Goal: Task Accomplishment & Management: Use online tool/utility

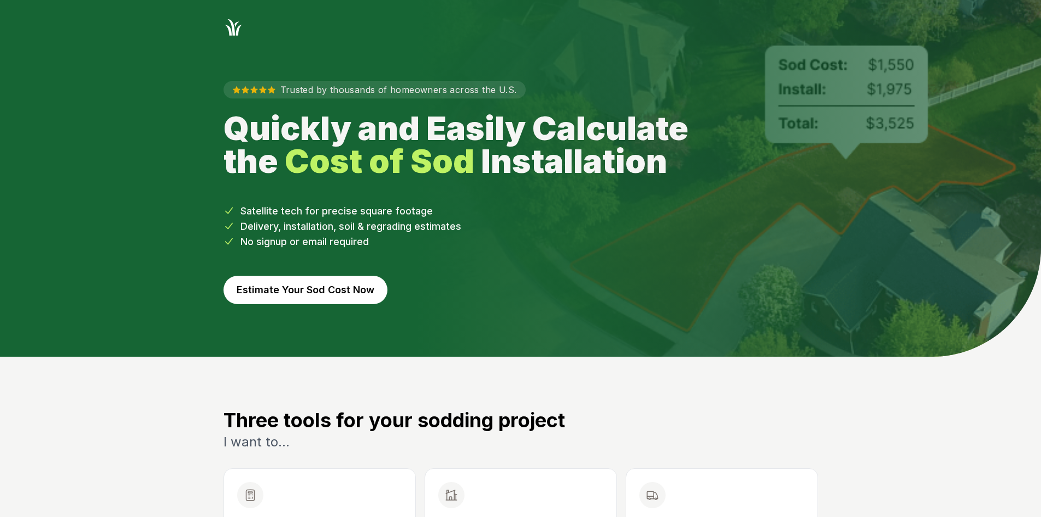
click at [274, 282] on button "Estimate Your Sod Cost Now" at bounding box center [306, 290] width 164 height 28
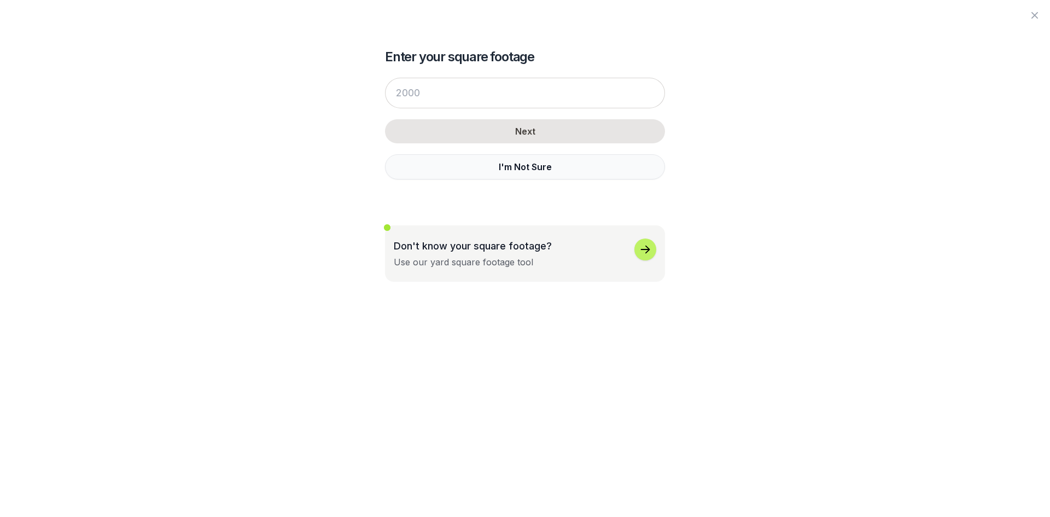
click at [432, 145] on div "Next I'm Not Sure" at bounding box center [525, 129] width 280 height 124
click at [425, 169] on button "I'm Not Sure" at bounding box center [525, 166] width 280 height 25
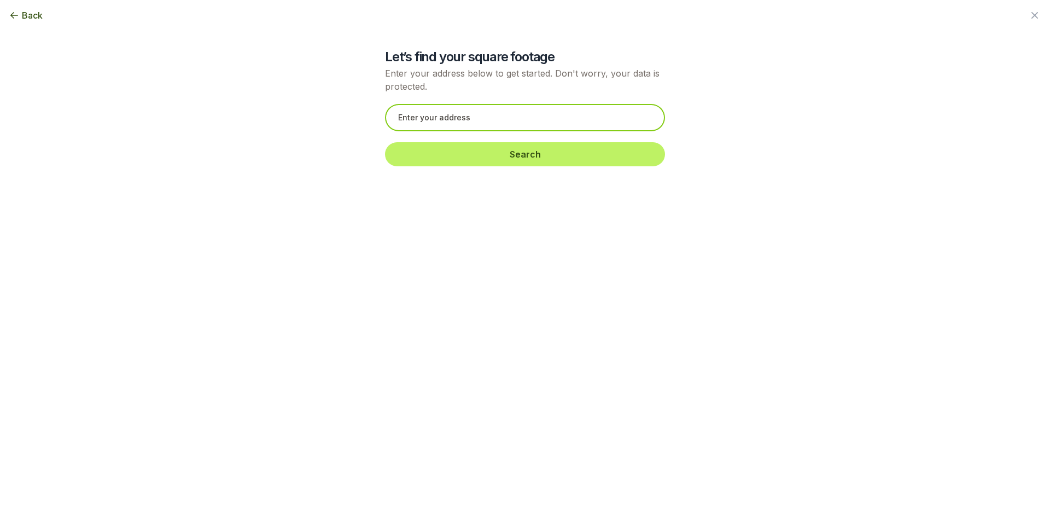
click at [402, 114] on input "text" at bounding box center [525, 117] width 280 height 27
paste input "[STREET_ADDRESS]"
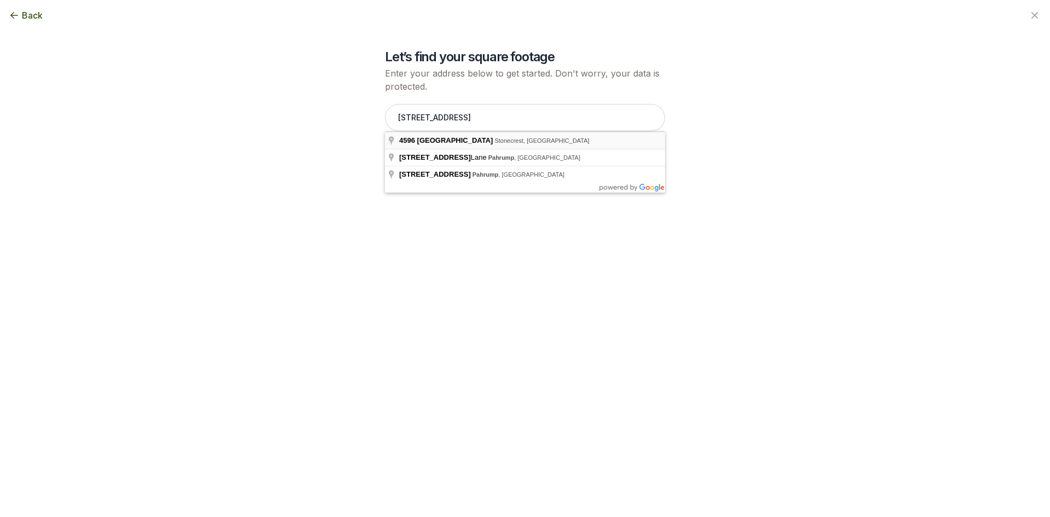
type input "[STREET_ADDRESS]"
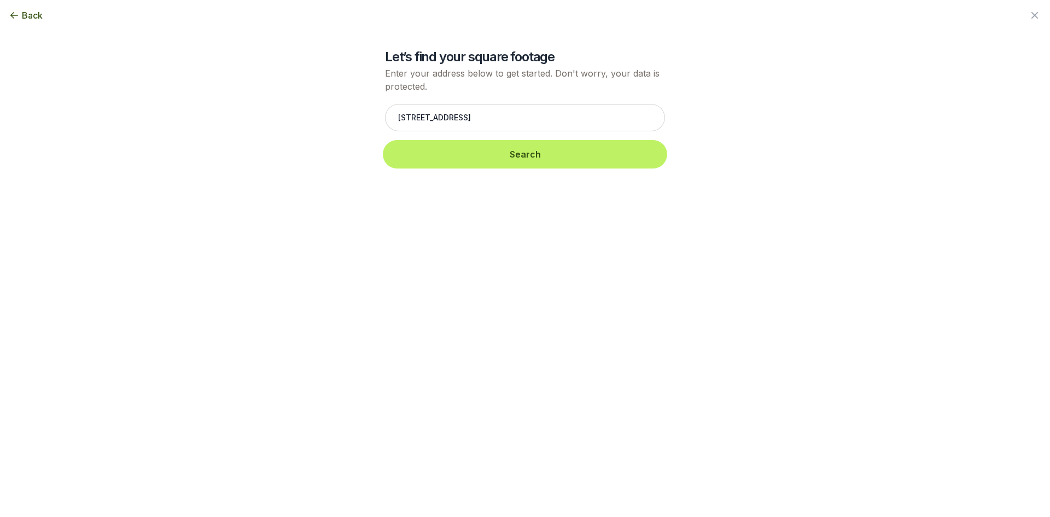
click at [485, 157] on button "Search" at bounding box center [525, 154] width 280 height 24
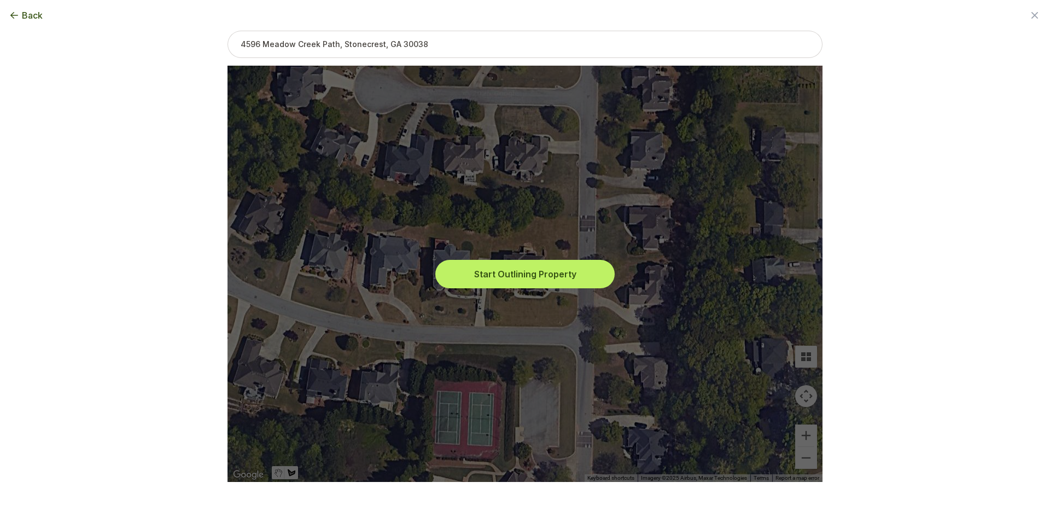
drag, startPoint x: 508, startPoint y: 268, endPoint x: 517, endPoint y: 291, distance: 24.8
click at [506, 269] on button "Start Outlining Property" at bounding box center [524, 274] width 175 height 24
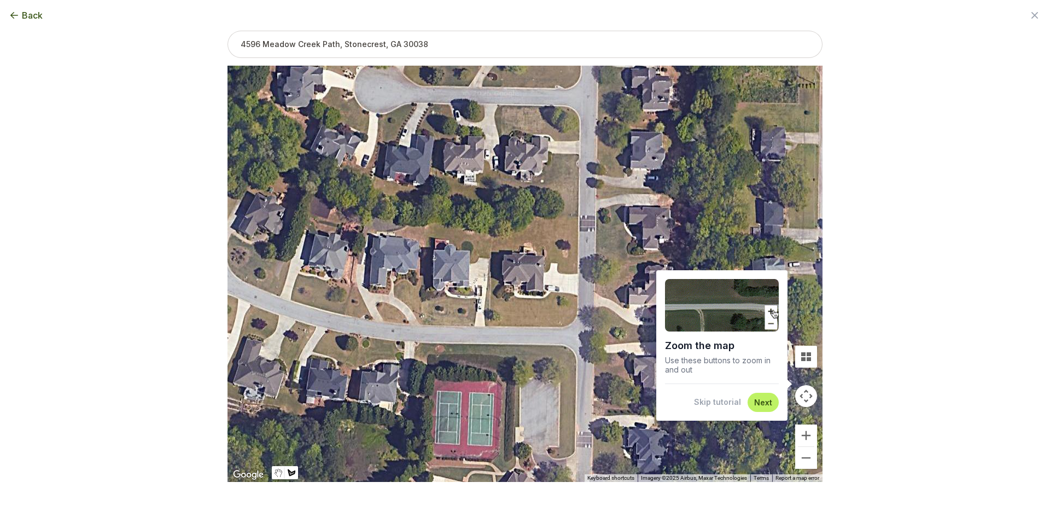
click at [722, 401] on button "Skip tutorial" at bounding box center [717, 401] width 47 height 11
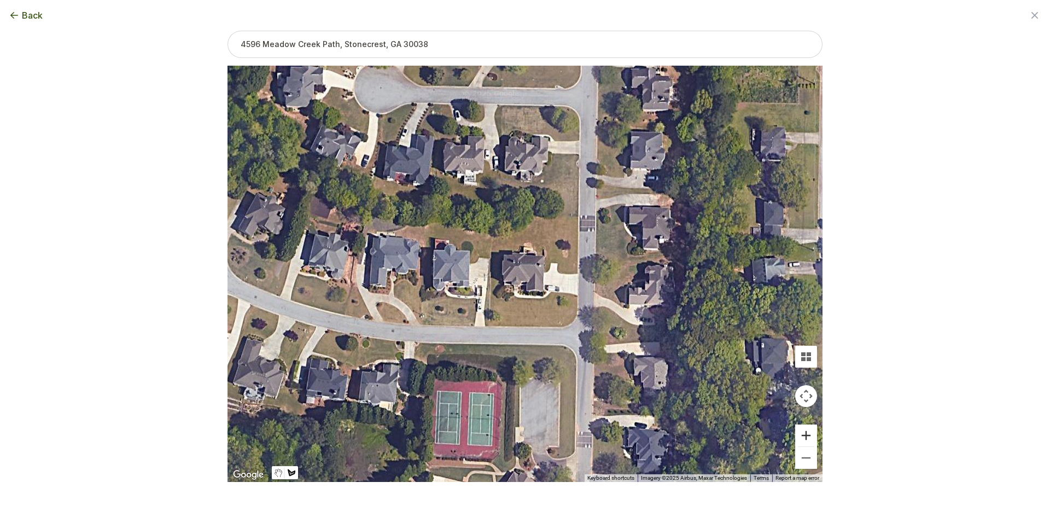
click at [801, 435] on button "Zoom in" at bounding box center [806, 435] width 22 height 22
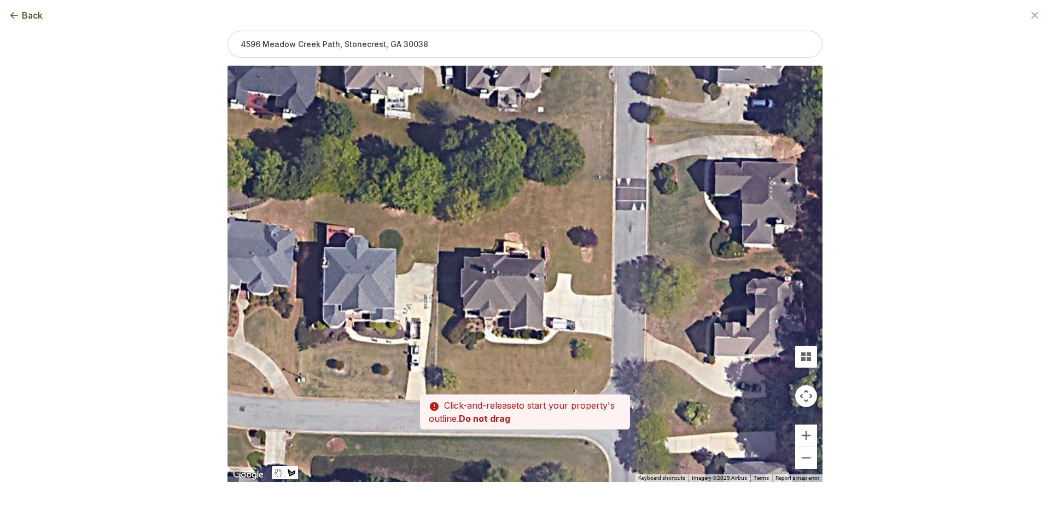
drag, startPoint x: 698, startPoint y: 326, endPoint x: 678, endPoint y: 349, distance: 29.8
click at [678, 349] on div at bounding box center [524, 274] width 595 height 416
click at [813, 436] on button "Zoom in" at bounding box center [806, 435] width 22 height 22
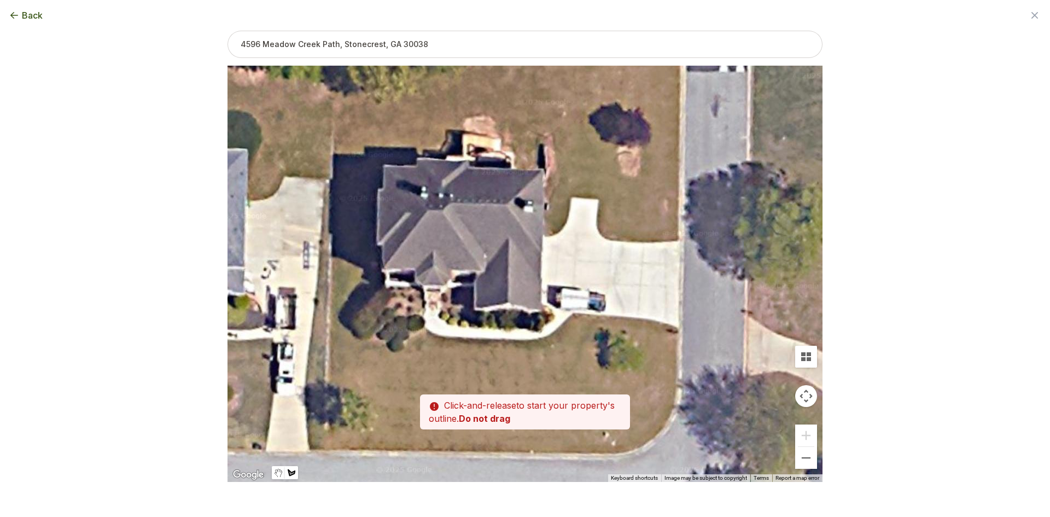
drag, startPoint x: 729, startPoint y: 381, endPoint x: 710, endPoint y: 303, distance: 79.9
click at [710, 303] on div at bounding box center [524, 274] width 595 height 416
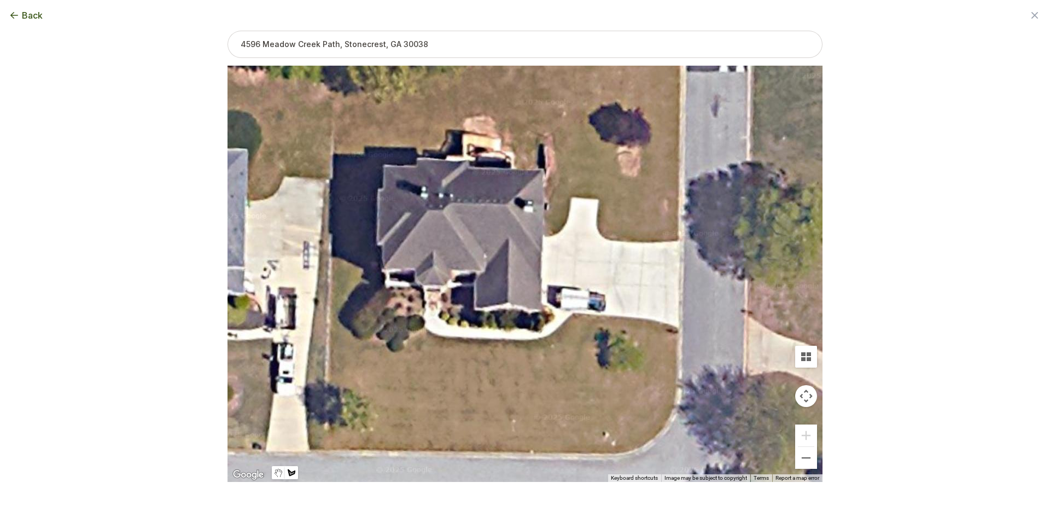
click at [379, 169] on div at bounding box center [524, 274] width 595 height 416
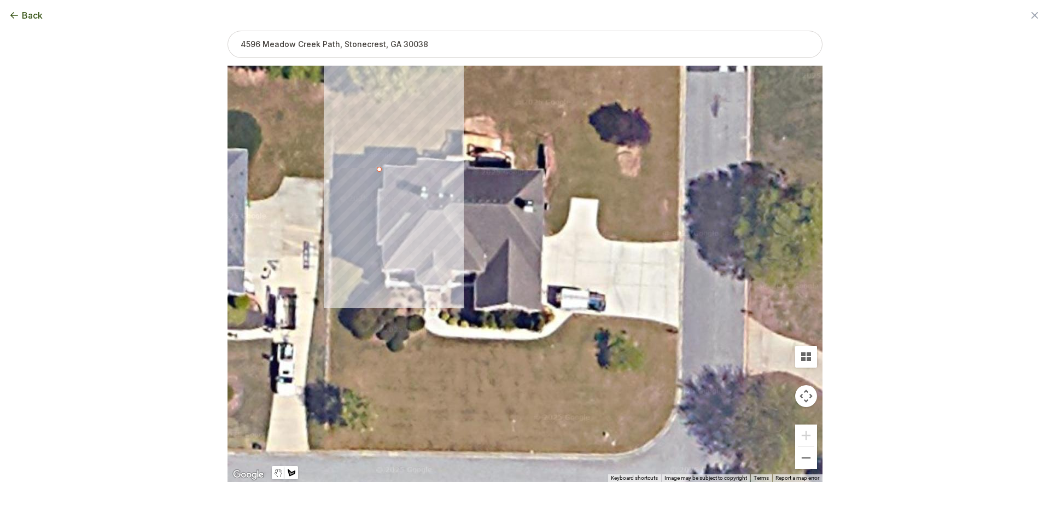
click at [335, 168] on div at bounding box center [524, 274] width 595 height 416
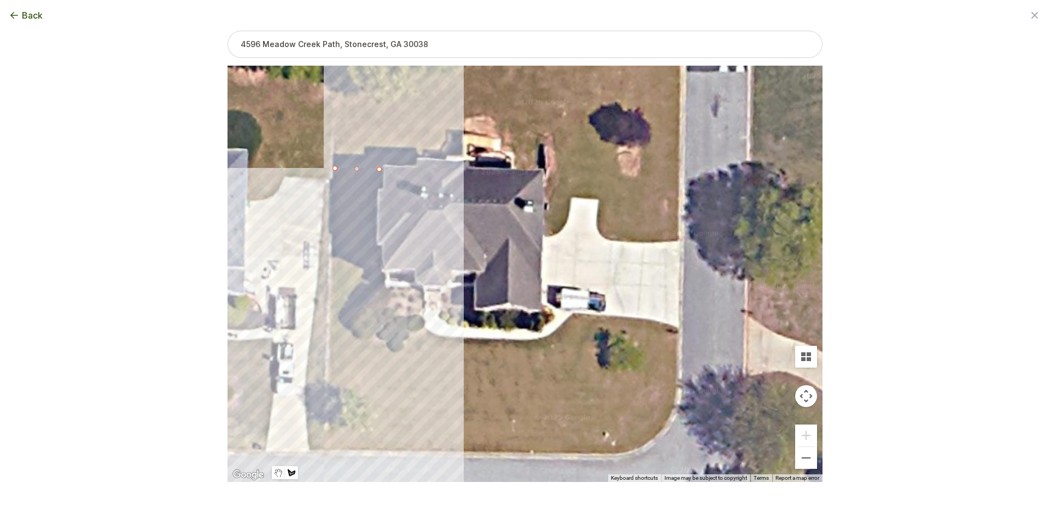
click at [324, 449] on div at bounding box center [524, 274] width 595 height 416
click at [418, 450] on div at bounding box center [524, 274] width 595 height 416
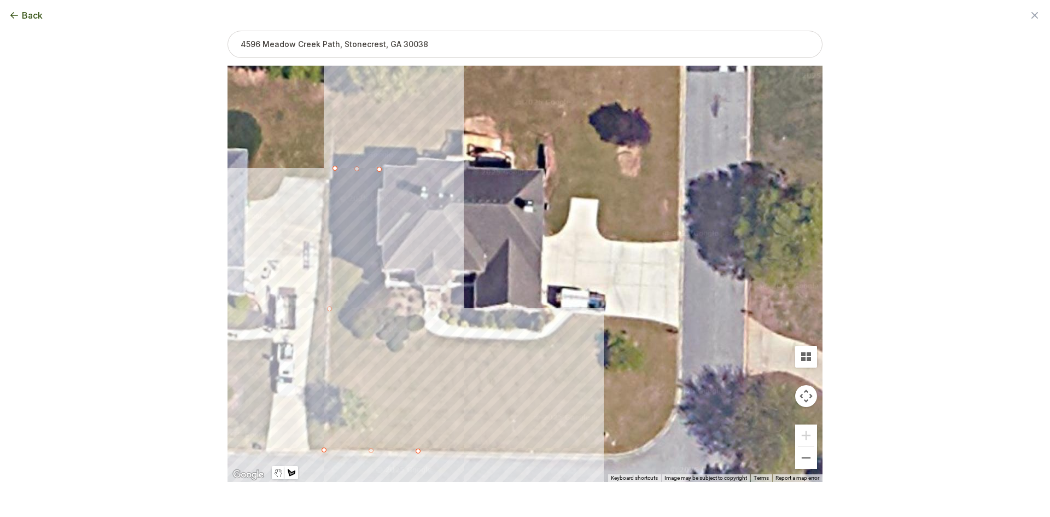
click at [566, 455] on div at bounding box center [524, 274] width 595 height 416
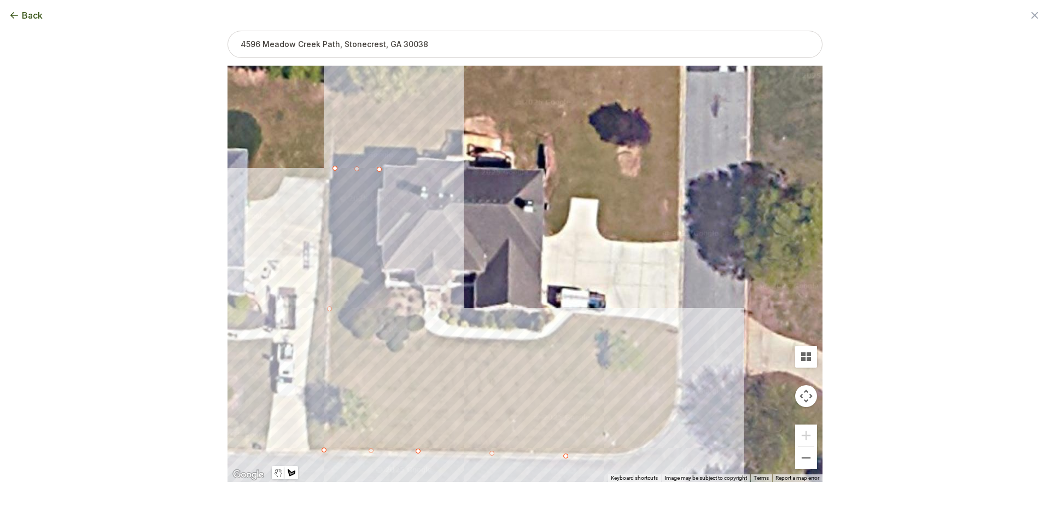
click at [627, 453] on div at bounding box center [524, 274] width 595 height 416
click at [657, 436] on div at bounding box center [524, 274] width 595 height 416
click at [675, 411] on div at bounding box center [524, 274] width 595 height 416
click at [678, 329] on div at bounding box center [524, 274] width 595 height 416
click at [666, 322] on div at bounding box center [524, 274] width 595 height 416
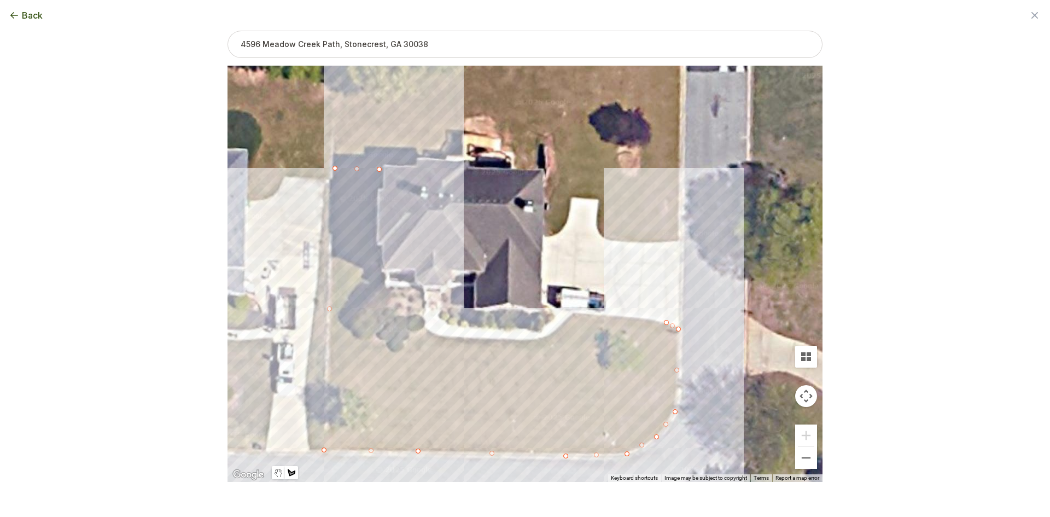
drag, startPoint x: 613, startPoint y: 314, endPoint x: 601, endPoint y: 318, distance: 12.6
click at [611, 314] on div at bounding box center [524, 274] width 595 height 416
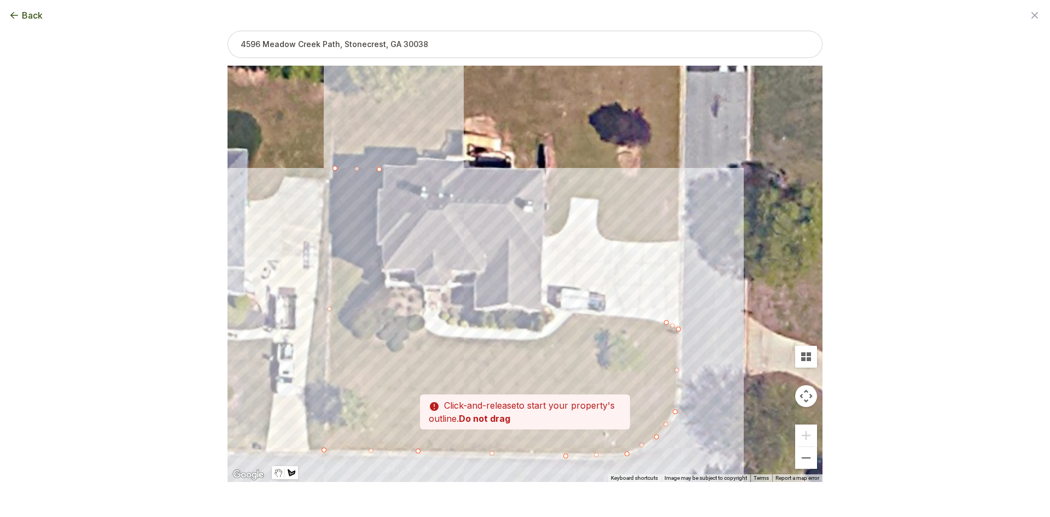
click at [573, 312] on div at bounding box center [524, 274] width 595 height 416
click at [563, 325] on div at bounding box center [524, 274] width 595 height 416
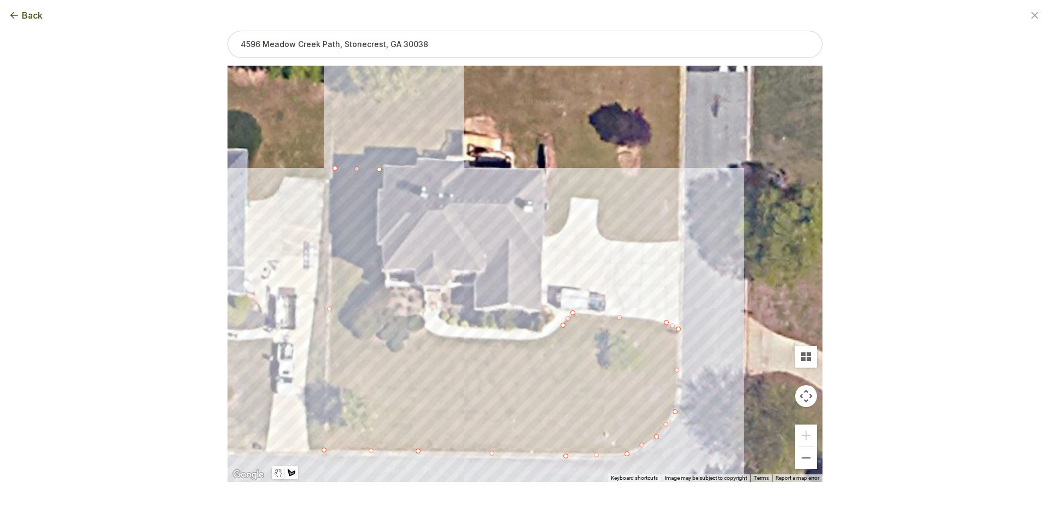
click at [551, 333] on div at bounding box center [524, 274] width 595 height 416
click at [532, 340] on div at bounding box center [524, 274] width 595 height 416
click at [485, 339] on div at bounding box center [524, 274] width 595 height 416
click at [429, 332] on div at bounding box center [524, 274] width 595 height 416
click at [413, 336] on div at bounding box center [524, 274] width 595 height 416
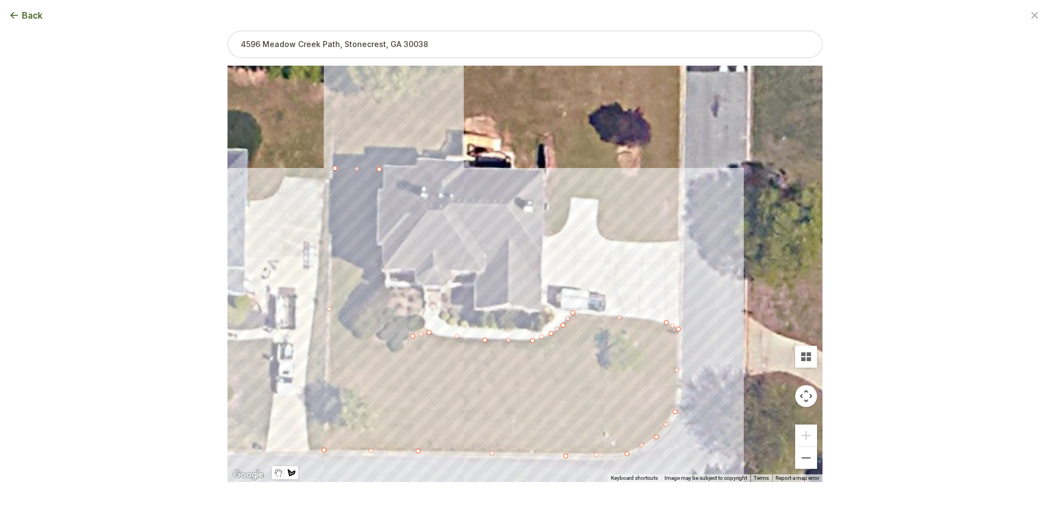
click at [381, 347] on div at bounding box center [524, 274] width 595 height 416
click at [349, 334] on div at bounding box center [524, 274] width 595 height 416
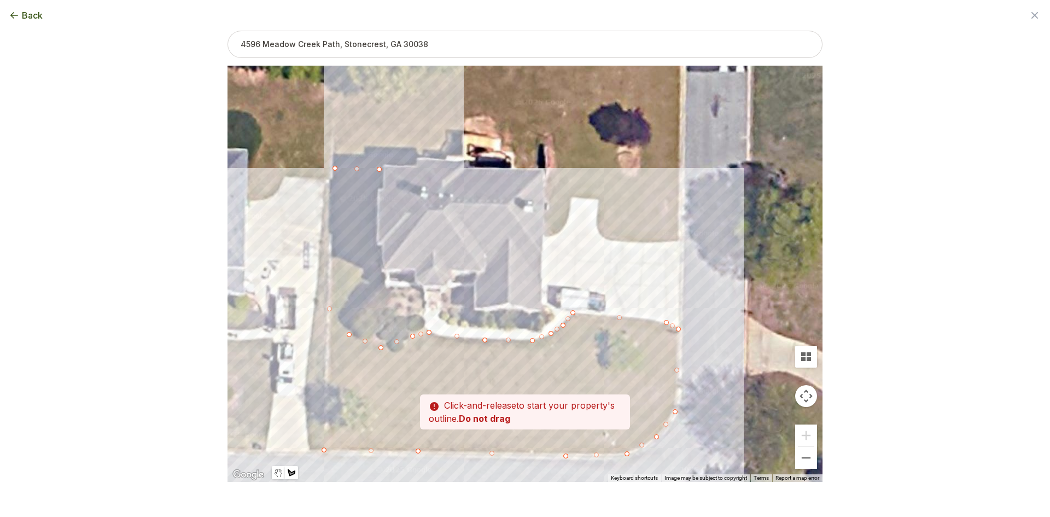
click at [361, 299] on div at bounding box center [524, 274] width 595 height 416
click at [381, 281] on div at bounding box center [524, 274] width 595 height 416
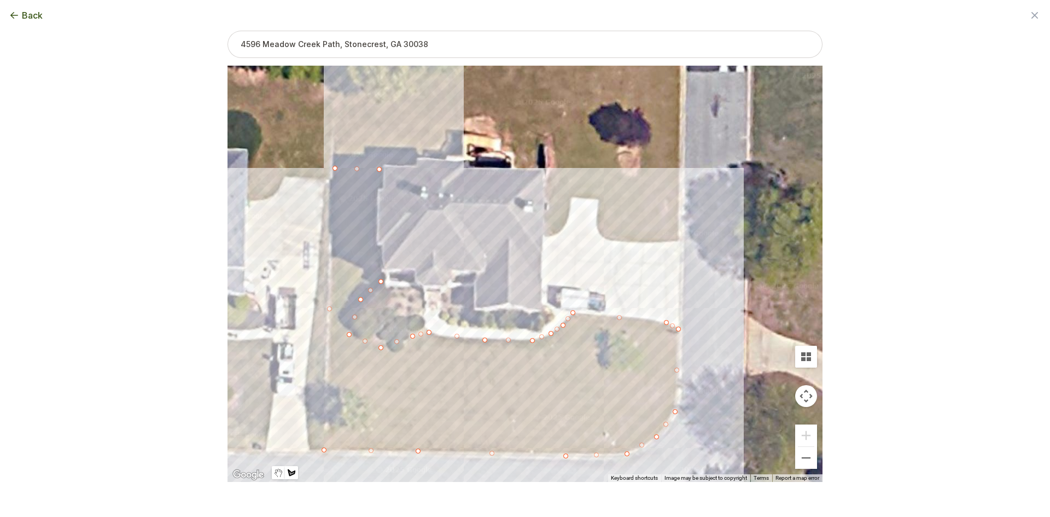
click at [374, 241] on div at bounding box center [524, 274] width 595 height 416
click at [376, 187] on div at bounding box center [524, 274] width 595 height 416
click at [380, 168] on div at bounding box center [524, 274] width 595 height 416
click at [446, 499] on button "Select another area" at bounding box center [450, 499] width 78 height 11
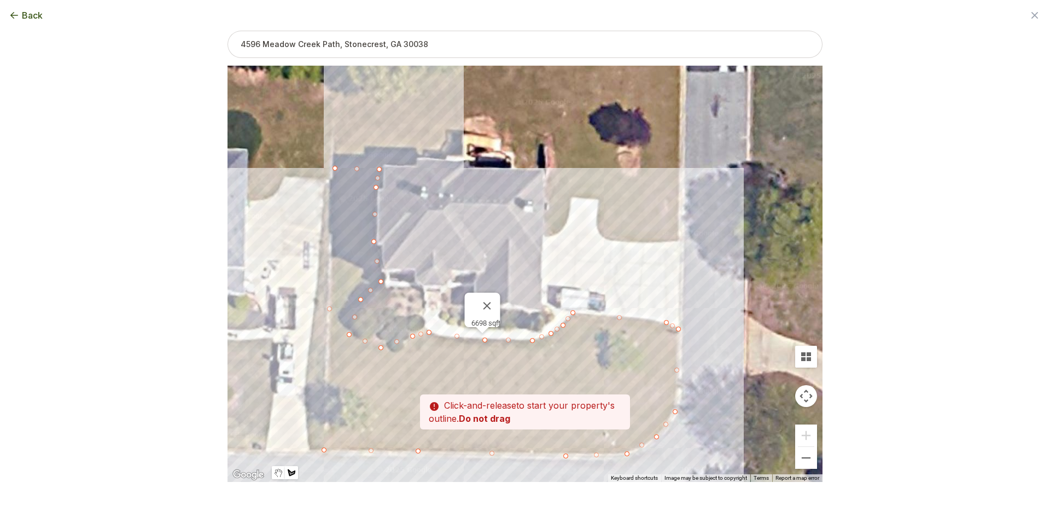
drag, startPoint x: 518, startPoint y: 244, endPoint x: 458, endPoint y: 245, distance: 59.6
click at [458, 245] on div at bounding box center [524, 274] width 595 height 416
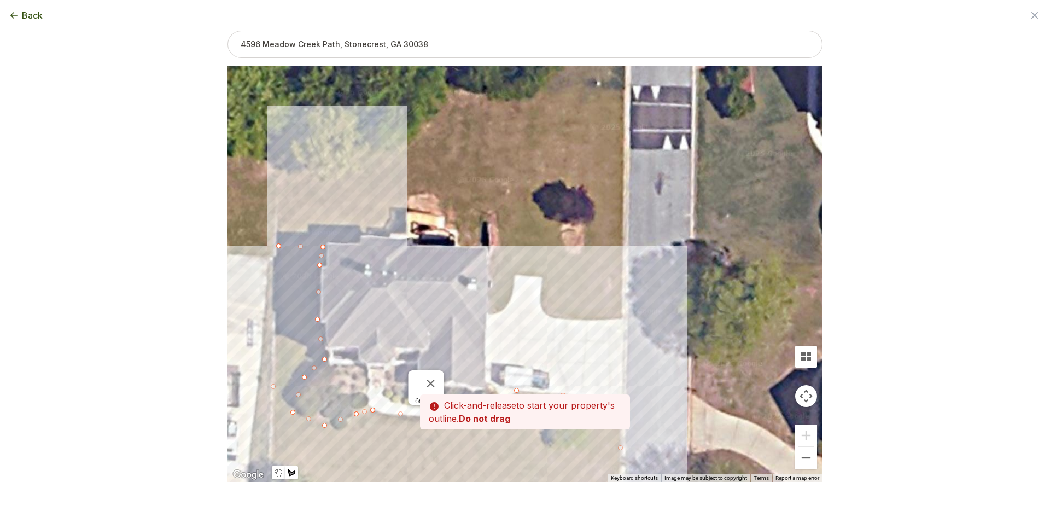
drag, startPoint x: 529, startPoint y: 230, endPoint x: 472, endPoint y: 308, distance: 95.9
click at [472, 308] on div at bounding box center [524, 274] width 595 height 416
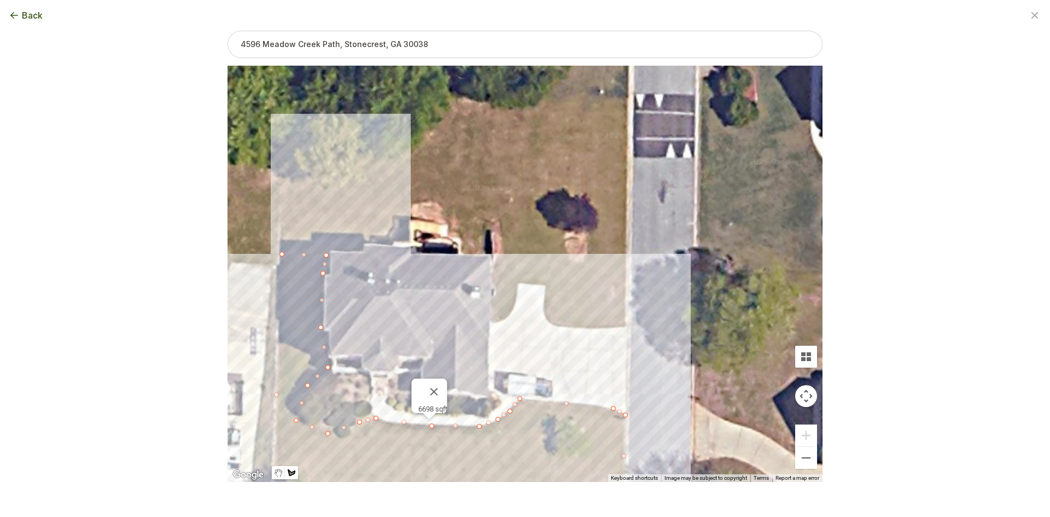
click at [492, 320] on div at bounding box center [524, 274] width 595 height 416
click at [499, 320] on div at bounding box center [524, 274] width 595 height 416
click at [510, 313] on div at bounding box center [524, 274] width 595 height 416
click at [517, 298] on div at bounding box center [524, 274] width 595 height 416
click at [517, 281] on div at bounding box center [524, 274] width 595 height 416
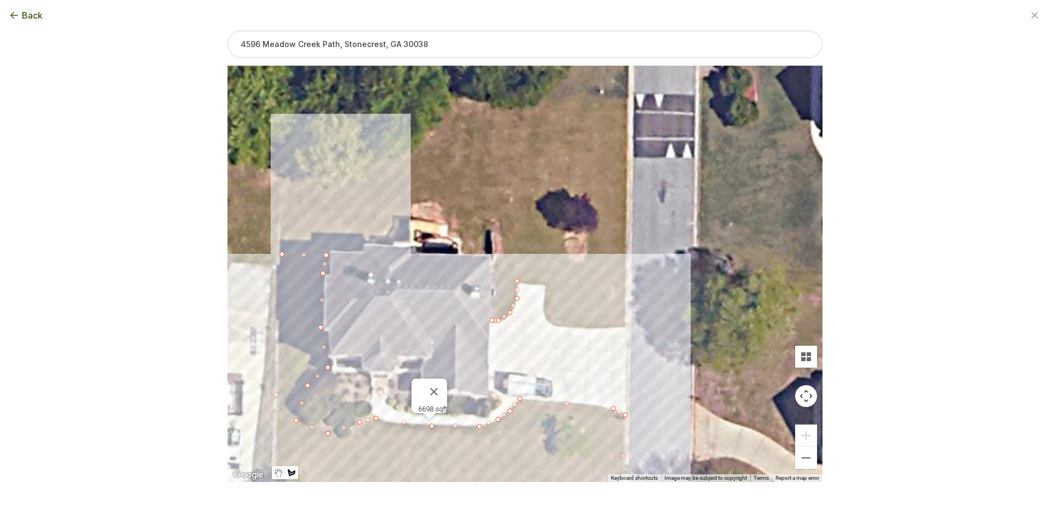
click at [546, 285] on div at bounding box center [524, 274] width 595 height 416
click at [542, 306] on div at bounding box center [524, 274] width 595 height 416
click at [545, 319] on div at bounding box center [524, 274] width 595 height 416
click at [558, 327] on div at bounding box center [524, 274] width 595 height 416
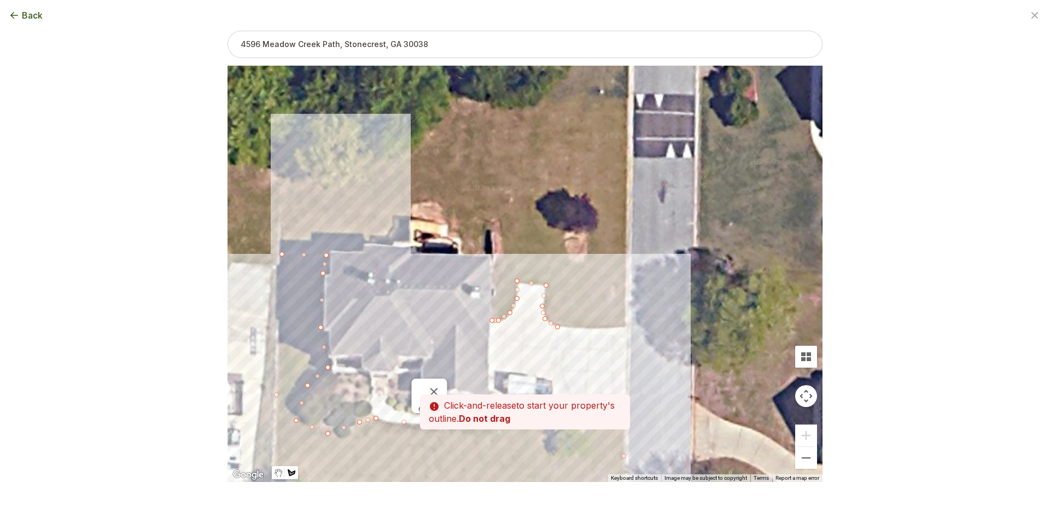
click at [580, 327] on div at bounding box center [524, 274] width 595 height 416
click at [625, 326] on div at bounding box center [524, 274] width 595 height 416
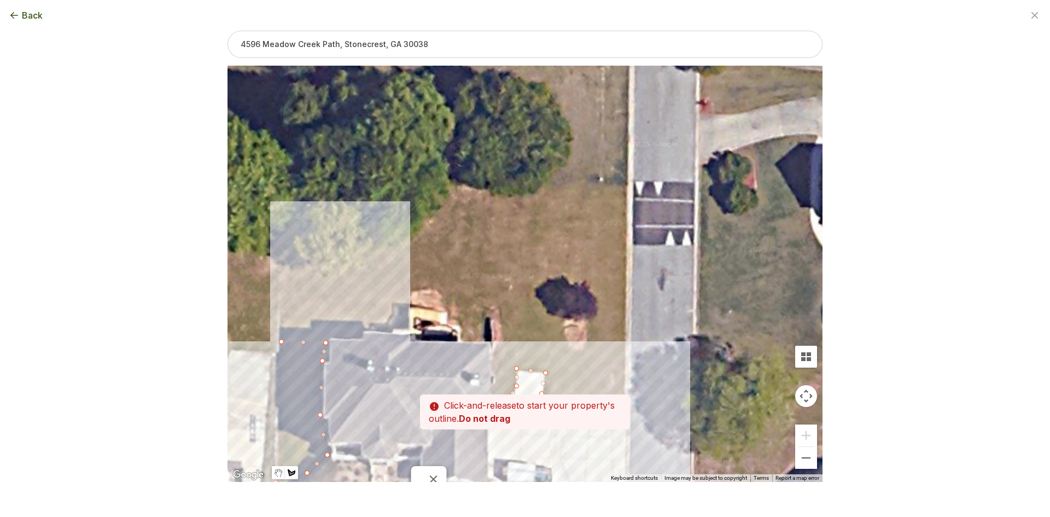
drag, startPoint x: 626, startPoint y: 278, endPoint x: 625, endPoint y: 370, distance: 91.3
click at [625, 370] on div at bounding box center [524, 274] width 595 height 416
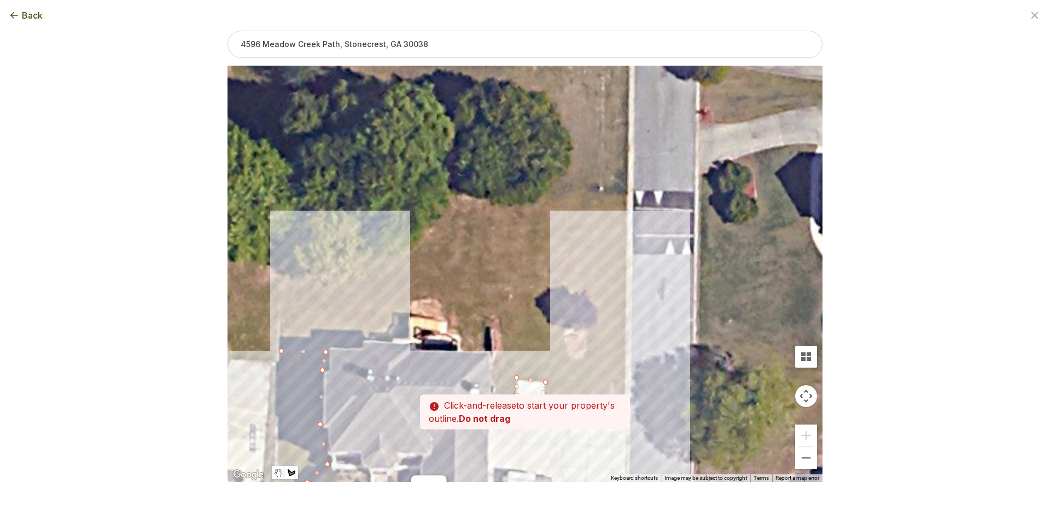
click at [626, 317] on div at bounding box center [524, 274] width 595 height 416
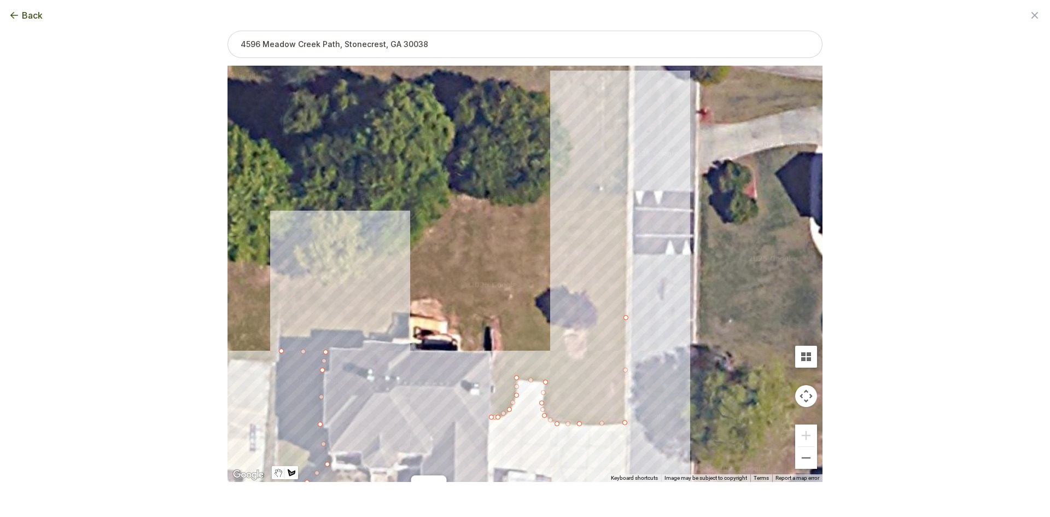
click at [626, 194] on div at bounding box center [524, 274] width 595 height 416
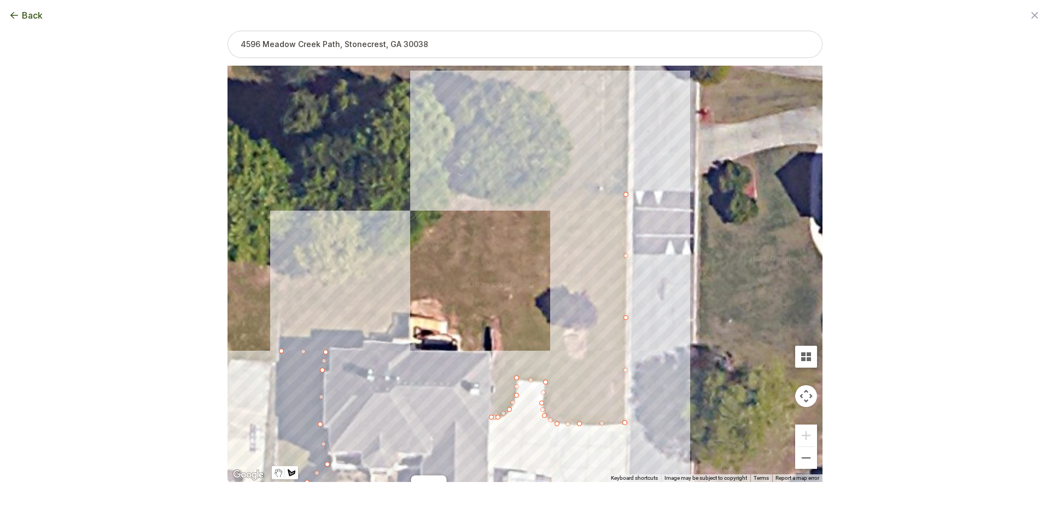
click at [542, 194] on div at bounding box center [524, 274] width 595 height 416
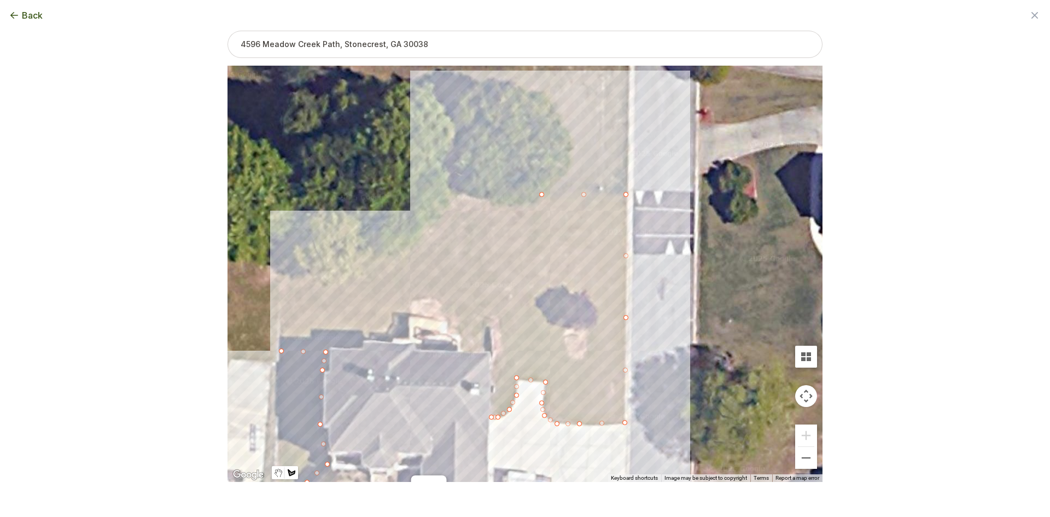
click at [523, 207] on div at bounding box center [524, 274] width 595 height 416
click at [452, 196] on div at bounding box center [524, 274] width 595 height 416
click at [425, 238] on div at bounding box center [524, 274] width 595 height 416
click at [288, 234] on div at bounding box center [524, 274] width 595 height 416
click at [281, 346] on div at bounding box center [524, 274] width 595 height 416
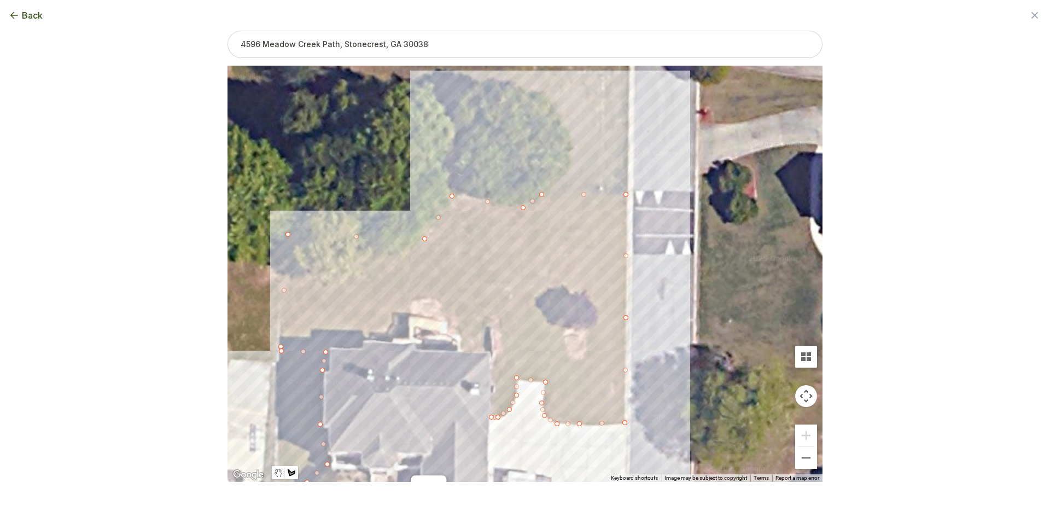
click at [326, 347] on div at bounding box center [524, 274] width 595 height 416
click at [360, 341] on div at bounding box center [524, 274] width 595 height 416
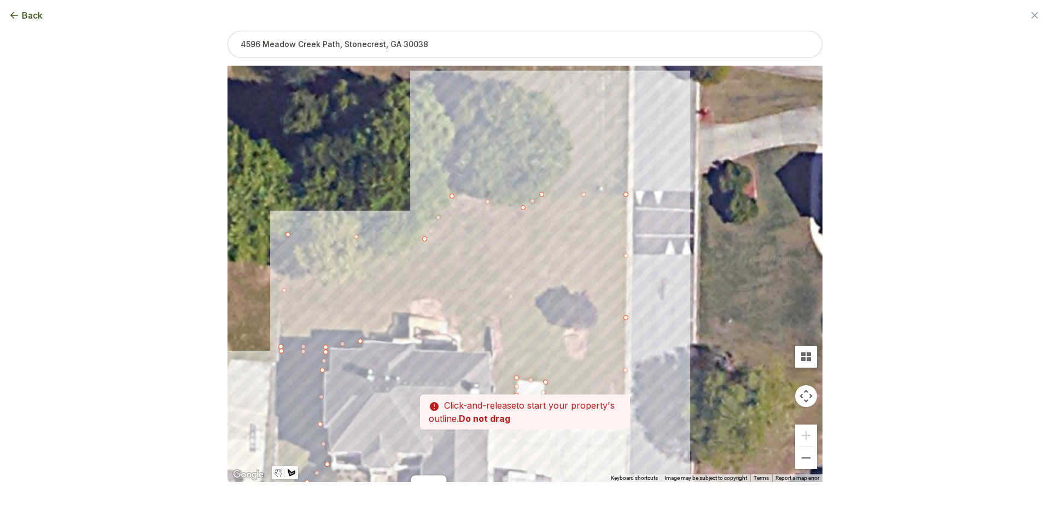
click at [391, 327] on div at bounding box center [524, 274] width 595 height 416
click at [411, 317] on div at bounding box center [524, 274] width 595 height 416
click at [450, 319] on div at bounding box center [524, 274] width 595 height 416
click at [461, 347] on div at bounding box center [524, 274] width 595 height 416
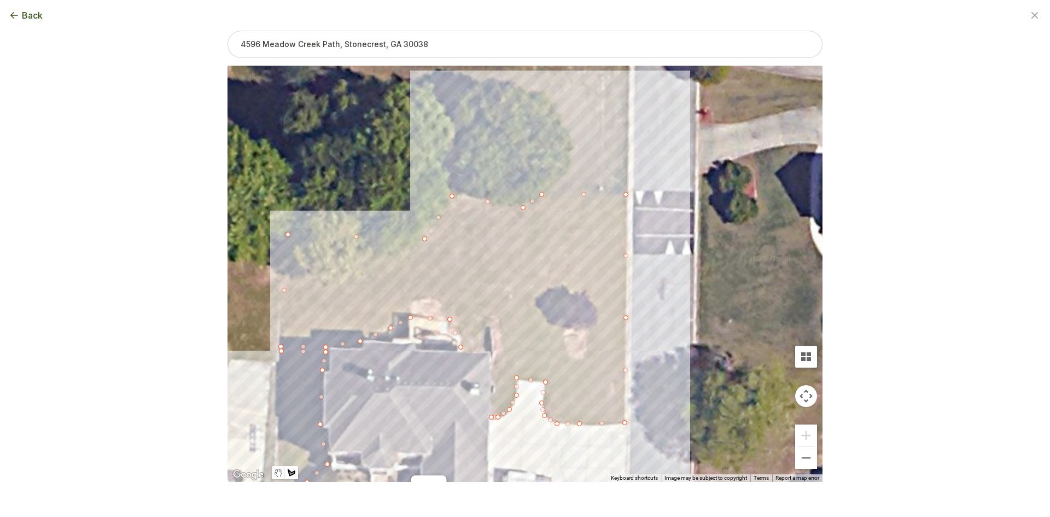
click at [494, 349] on div at bounding box center [524, 274] width 595 height 416
click at [494, 415] on div "Zoom the map Use these buttons to zoom in and out Skip tutorial Next ← Move lef…" at bounding box center [524, 239] width 595 height 416
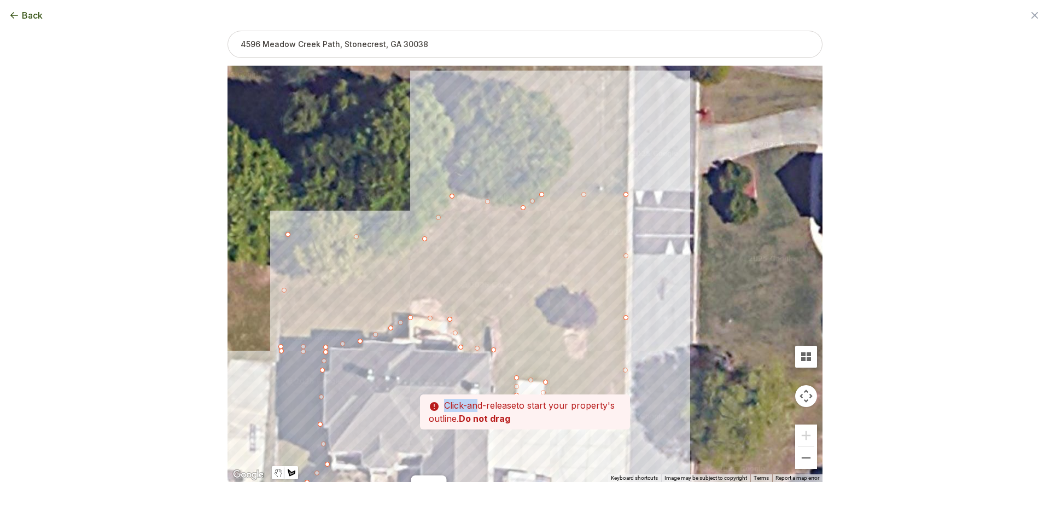
drag, startPoint x: 462, startPoint y: 356, endPoint x: 464, endPoint y: 350, distance: 6.8
click at [450, 328] on div "Zoom the map Use these buttons to zoom in and out Skip tutorial Next ← Move lef…" at bounding box center [524, 239] width 595 height 416
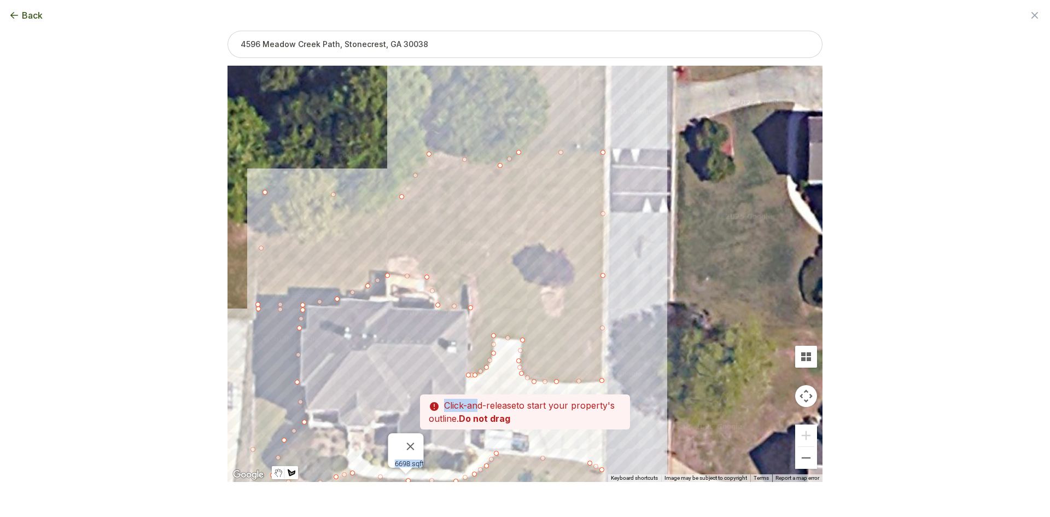
drag, startPoint x: 470, startPoint y: 355, endPoint x: 460, endPoint y: 336, distance: 21.5
click at [460, 335] on div at bounding box center [524, 274] width 595 height 416
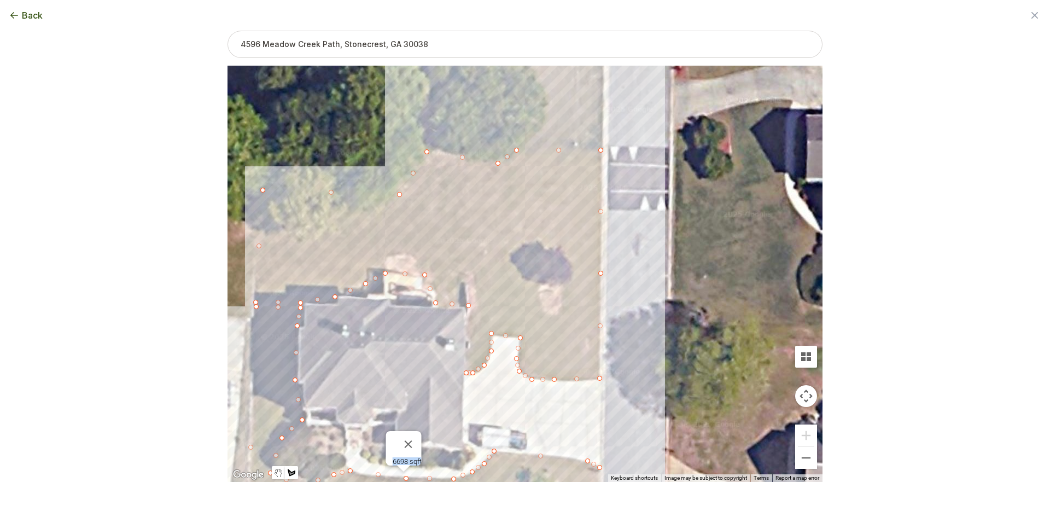
click at [468, 370] on div at bounding box center [524, 274] width 595 height 416
click at [467, 373] on div at bounding box center [524, 274] width 595 height 416
type input "13833"
drag, startPoint x: 446, startPoint y: 379, endPoint x: 429, endPoint y: 363, distance: 23.2
click at [440, 322] on div "6698 sqft 7135 sqft" at bounding box center [524, 274] width 595 height 416
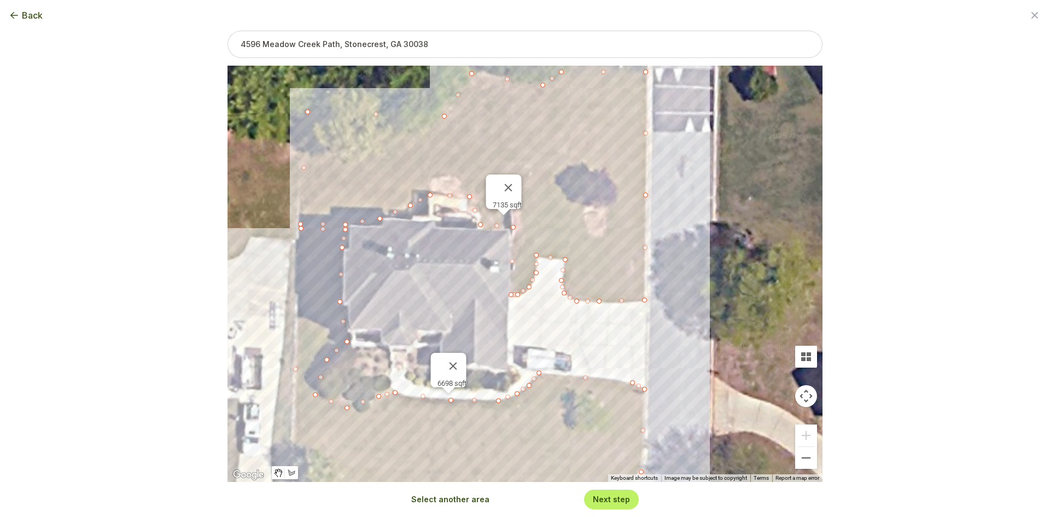
drag, startPoint x: 426, startPoint y: 365, endPoint x: 471, endPoint y: 286, distance: 90.1
click at [471, 286] on div "6698 sqft 7135 sqft" at bounding box center [524, 274] width 595 height 416
